Goal: Task Accomplishment & Management: Manage account settings

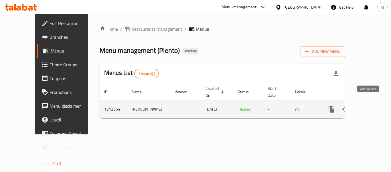
click at [371, 107] on icon "enhanced table" at bounding box center [373, 109] width 5 height 5
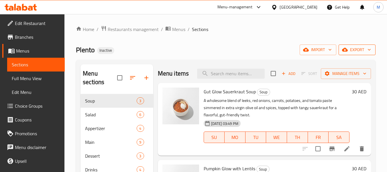
click at [363, 49] on span "export" at bounding box center [357, 49] width 28 height 7
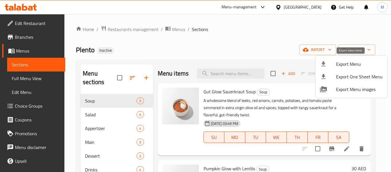
click at [354, 65] on span "Export Menu" at bounding box center [359, 63] width 47 height 7
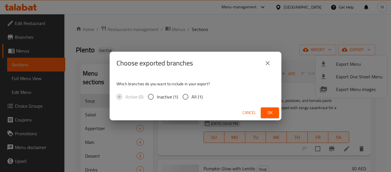
click at [198, 99] on span "All (1)" at bounding box center [197, 96] width 11 height 7
click at [192, 99] on input "All (1)" at bounding box center [186, 97] width 12 height 12
radio input "true"
click at [272, 110] on span "Ok" at bounding box center [270, 112] width 9 height 7
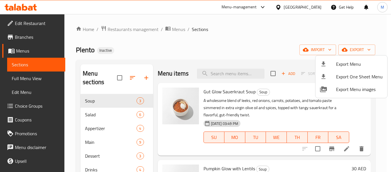
click at [234, 48] on div at bounding box center [195, 86] width 391 height 172
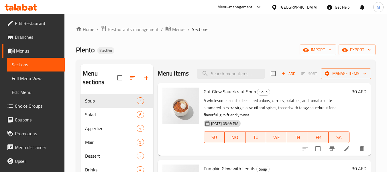
click at [276, 10] on icon at bounding box center [274, 7] width 6 height 6
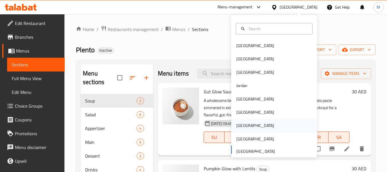
click at [238, 126] on div "[GEOGRAPHIC_DATA]" at bounding box center [255, 125] width 38 height 6
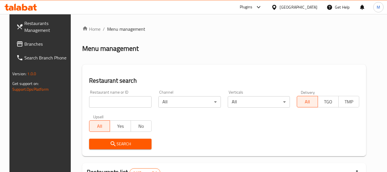
click at [141, 103] on input "search" at bounding box center [120, 101] width 62 height 11
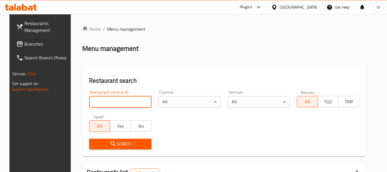
paste input "Restaurant Sandeh"
type input "Restaurant Sandeh"
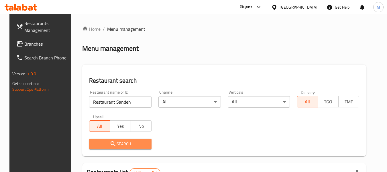
click at [128, 146] on span "Search" at bounding box center [120, 143] width 53 height 7
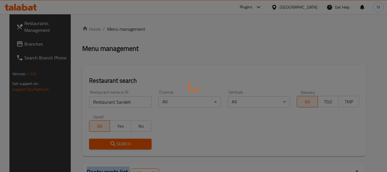
drag, startPoint x: 128, startPoint y: 146, endPoint x: 134, endPoint y: 143, distance: 6.5
click at [128, 146] on div at bounding box center [193, 86] width 387 height 172
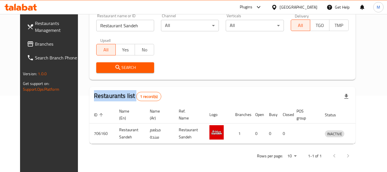
scroll to position [77, 0]
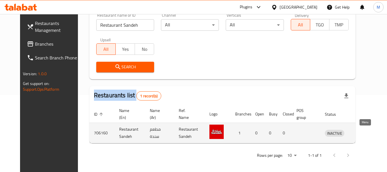
click at [362, 134] on icon "enhanced table" at bounding box center [359, 133] width 6 height 5
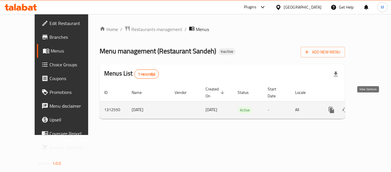
click at [370, 106] on icon "enhanced table" at bounding box center [373, 109] width 7 height 7
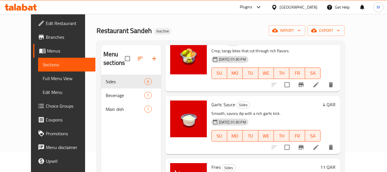
scroll to position [80, 0]
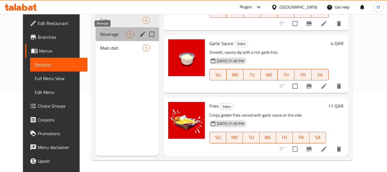
click at [105, 31] on span "Beverage" at bounding box center [113, 34] width 26 height 7
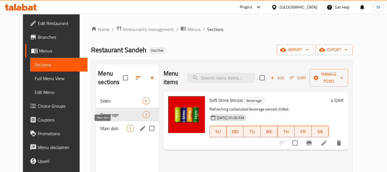
click at [103, 125] on span "Main dish" at bounding box center [113, 128] width 26 height 7
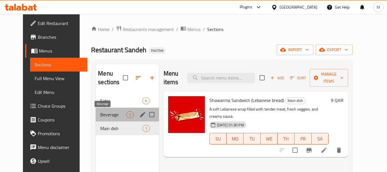
click at [105, 113] on span "Beverage" at bounding box center [113, 114] width 26 height 7
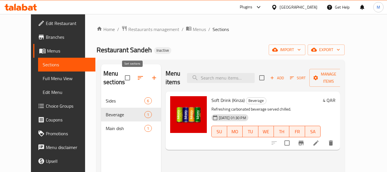
click at [138, 78] on icon "button" at bounding box center [140, 77] width 5 height 3
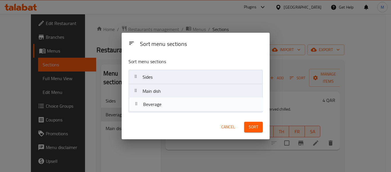
drag, startPoint x: 157, startPoint y: 92, endPoint x: 158, endPoint y: 109, distance: 17.5
click at [158, 109] on nav "Sides Beverage Main dish" at bounding box center [196, 91] width 134 height 43
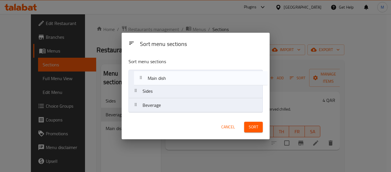
click at [165, 77] on nav "Sides Main dish Beverage" at bounding box center [196, 91] width 134 height 43
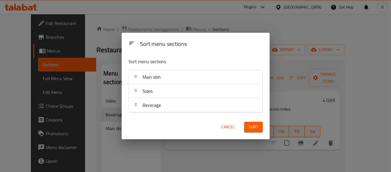
click at [264, 127] on div "Sort" at bounding box center [254, 126] width 26 height 17
click at [255, 127] on span "Sort" at bounding box center [253, 126] width 9 height 7
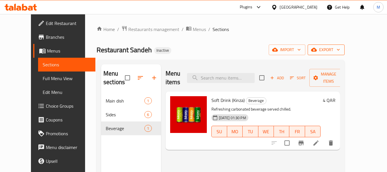
click at [345, 46] on button "export" at bounding box center [326, 49] width 37 height 11
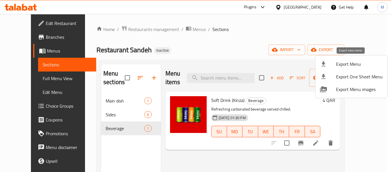
click at [356, 63] on span "Export Menu" at bounding box center [359, 63] width 47 height 7
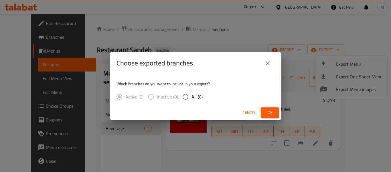
click at [194, 99] on span "All (0)" at bounding box center [197, 96] width 11 height 7
click at [192, 99] on input "All (0)" at bounding box center [186, 97] width 12 height 12
radio input "true"
click at [254, 112] on span "Cancel" at bounding box center [250, 112] width 14 height 7
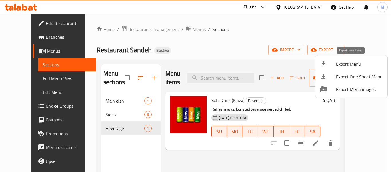
click at [363, 61] on span "Export Menu" at bounding box center [359, 63] width 47 height 7
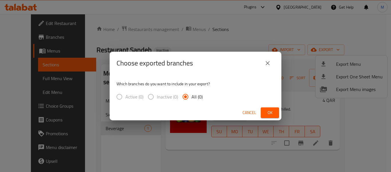
click at [206, 112] on div "Cancel Ok" at bounding box center [196, 112] width 172 height 15
click at [271, 110] on span "Ok" at bounding box center [270, 112] width 9 height 7
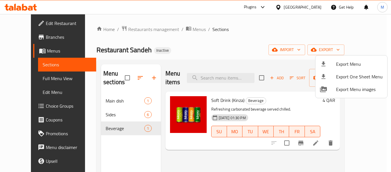
drag, startPoint x: 17, startPoint y: 17, endPoint x: 15, endPoint y: 21, distance: 4.3
click at [17, 17] on div at bounding box center [195, 86] width 391 height 172
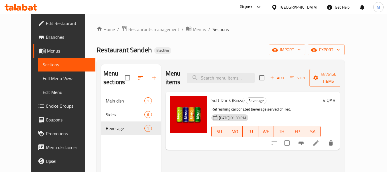
click at [46, 21] on span "Edit Restaurant" at bounding box center [68, 23] width 45 height 7
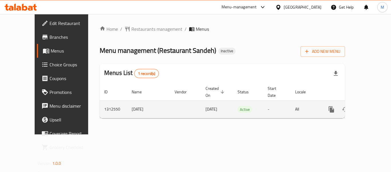
click at [370, 106] on icon "enhanced table" at bounding box center [373, 109] width 7 height 7
